Goal: Communication & Community: Connect with others

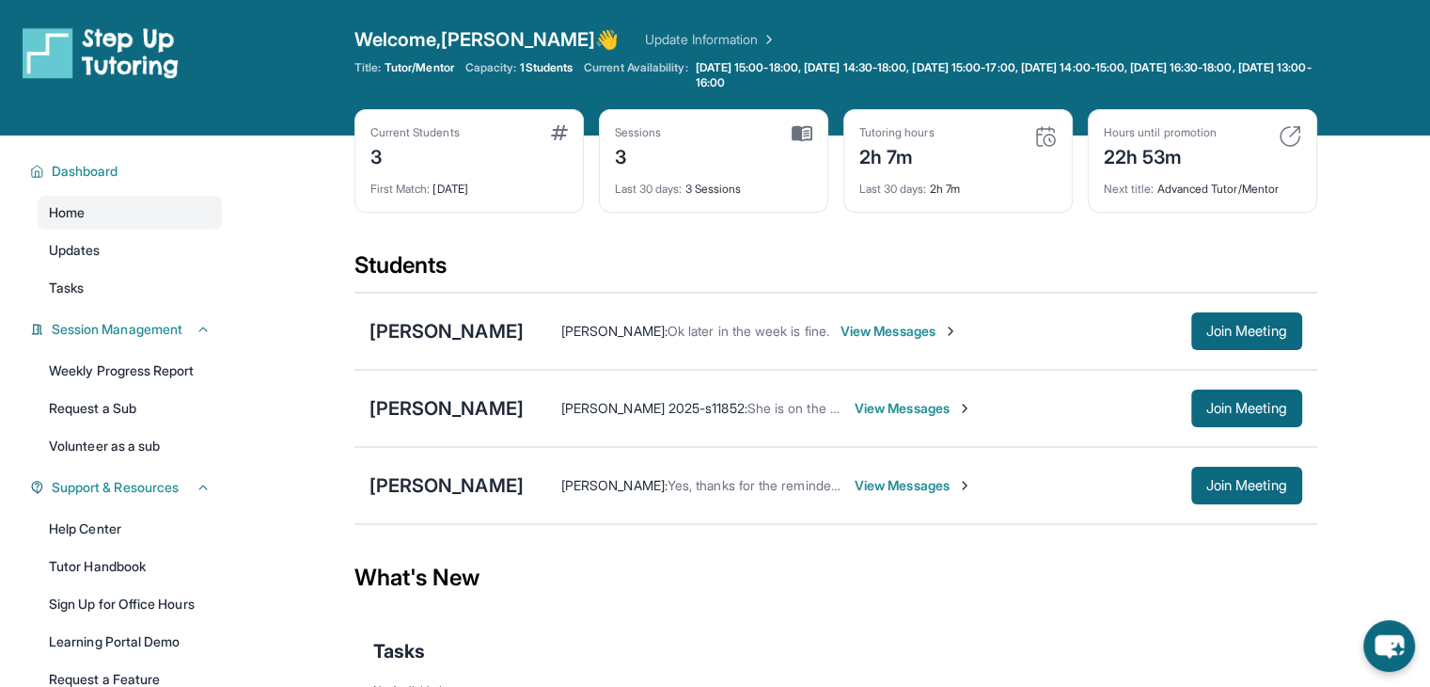
click at [910, 498] on div "Khatchig Shannakian : Yes, thanks for the reminder. Kayané is very eager and ex…" at bounding box center [913, 485] width 779 height 38
click at [910, 490] on span "View Messages" at bounding box center [914, 485] width 118 height 19
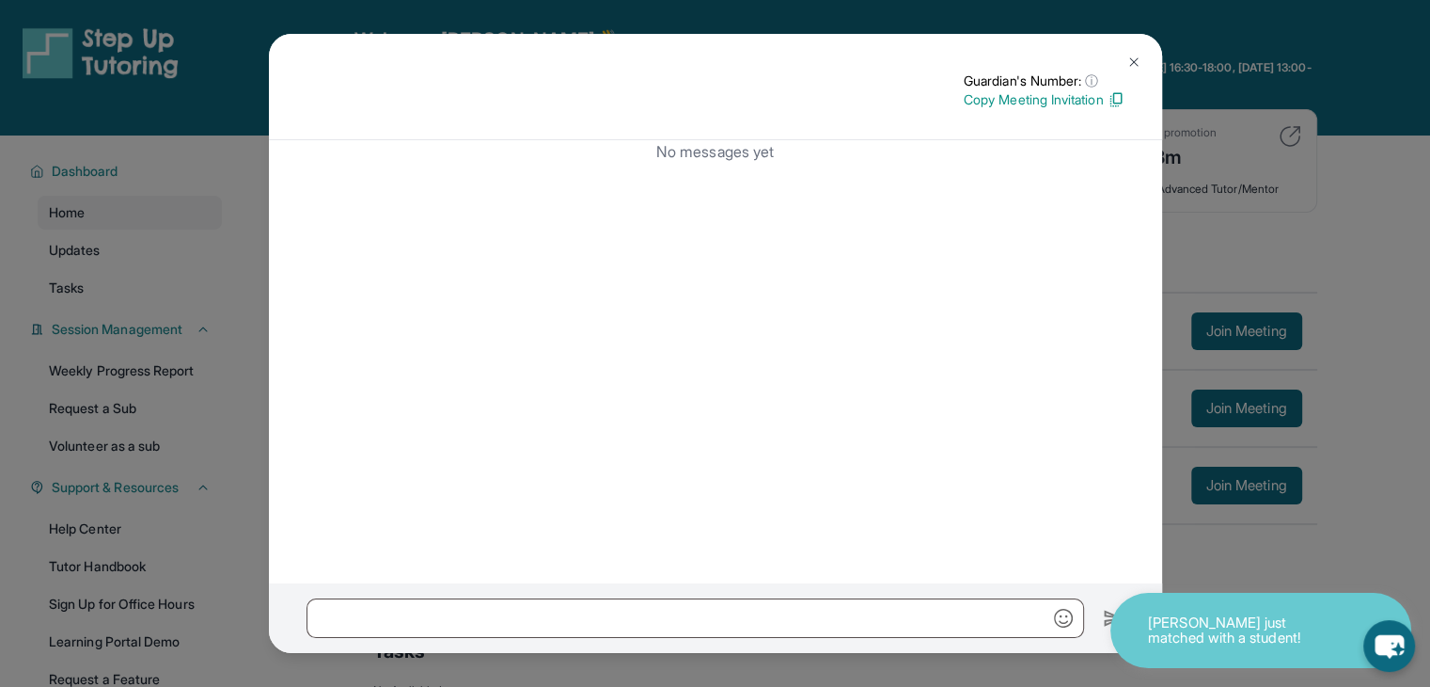
click at [1122, 65] on button at bounding box center [1134, 62] width 38 height 38
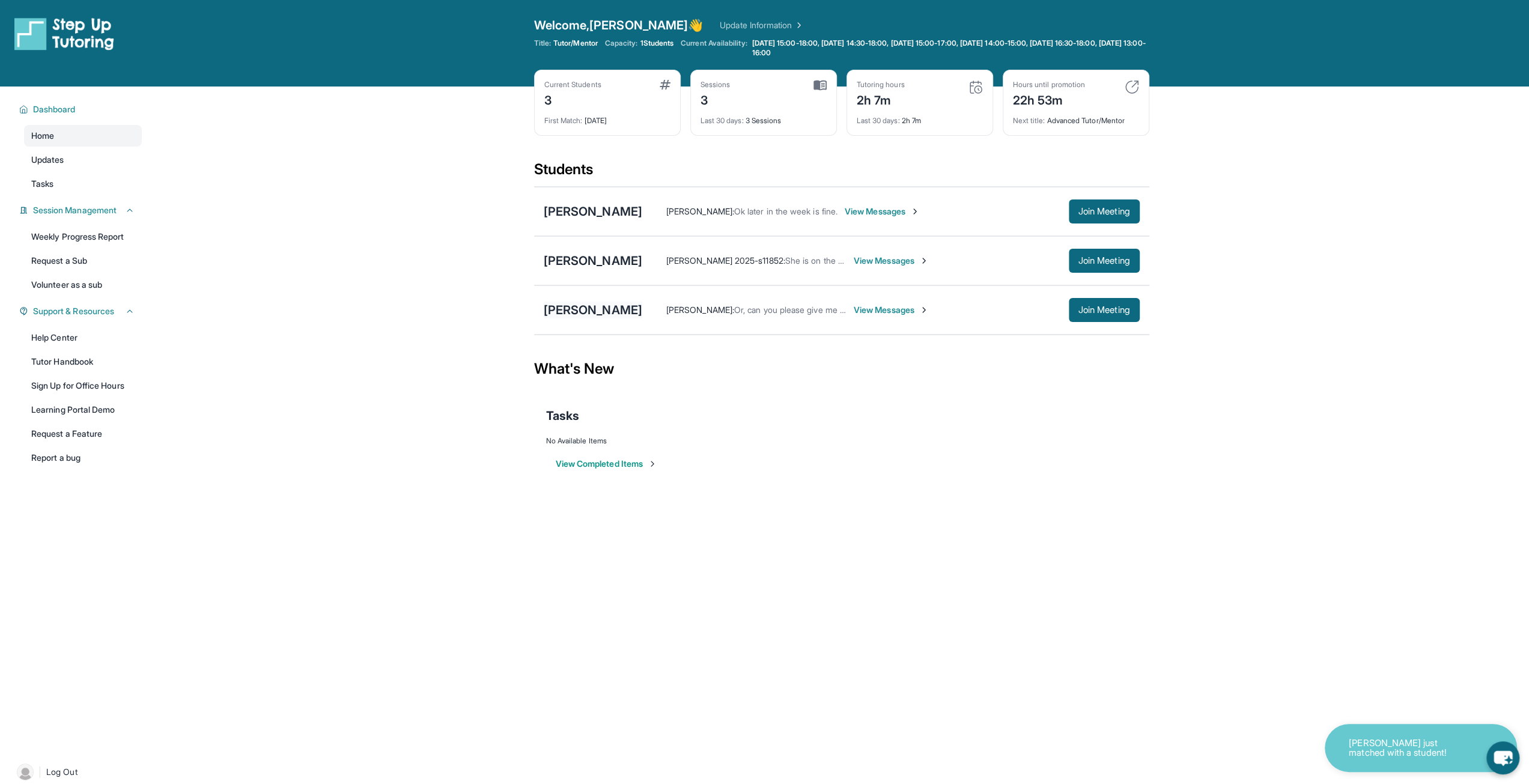
click at [595, 307] on div "[PERSON_NAME]" at bounding box center [593, 310] width 98 height 17
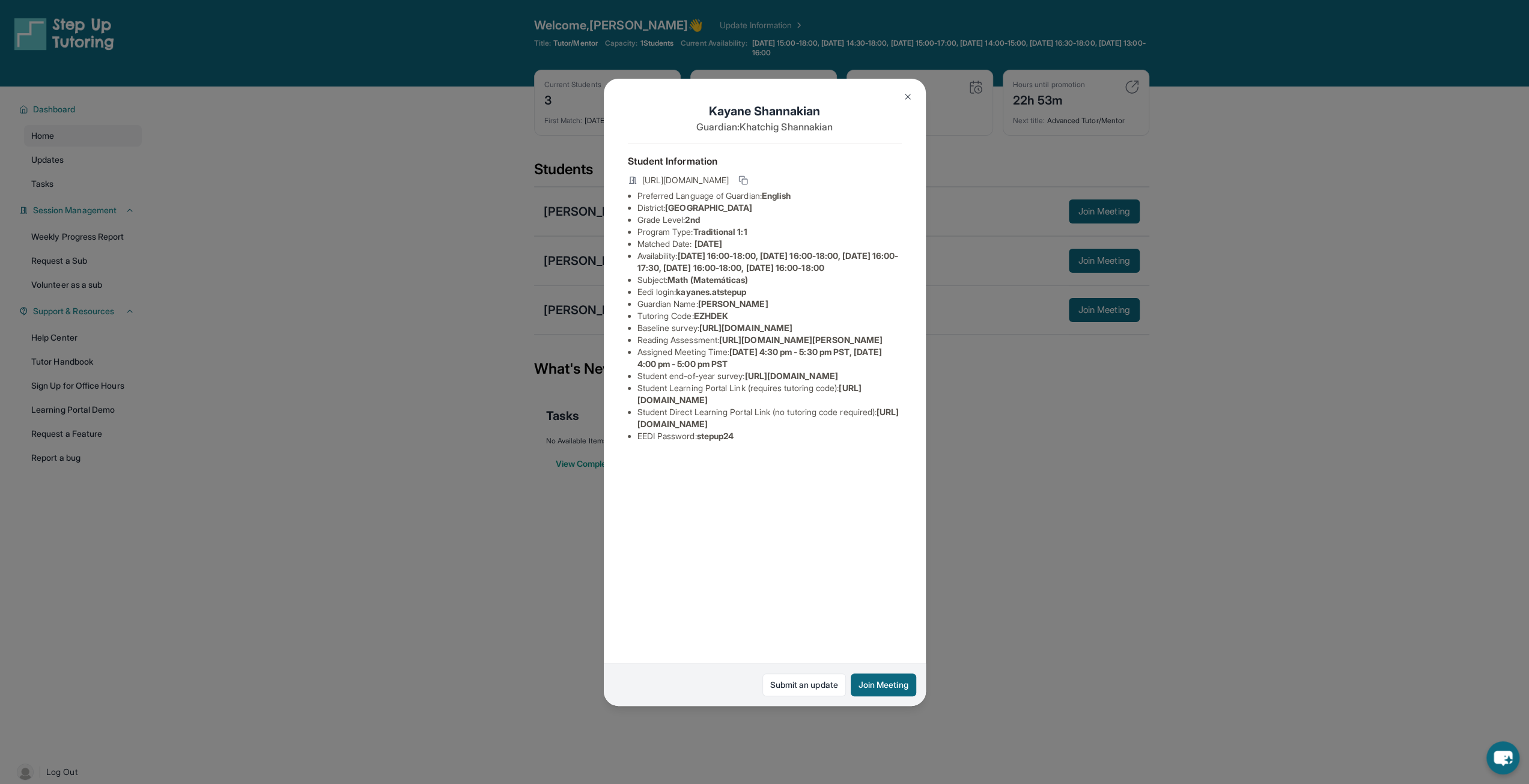
click at [718, 321] on span "EZHDEK" at bounding box center [711, 316] width 35 height 10
click at [980, 630] on div "[PERSON_NAME] Guardian: [PERSON_NAME] Student Information [URL][DOMAIN_NAME] Pr…" at bounding box center [764, 392] width 1529 height 784
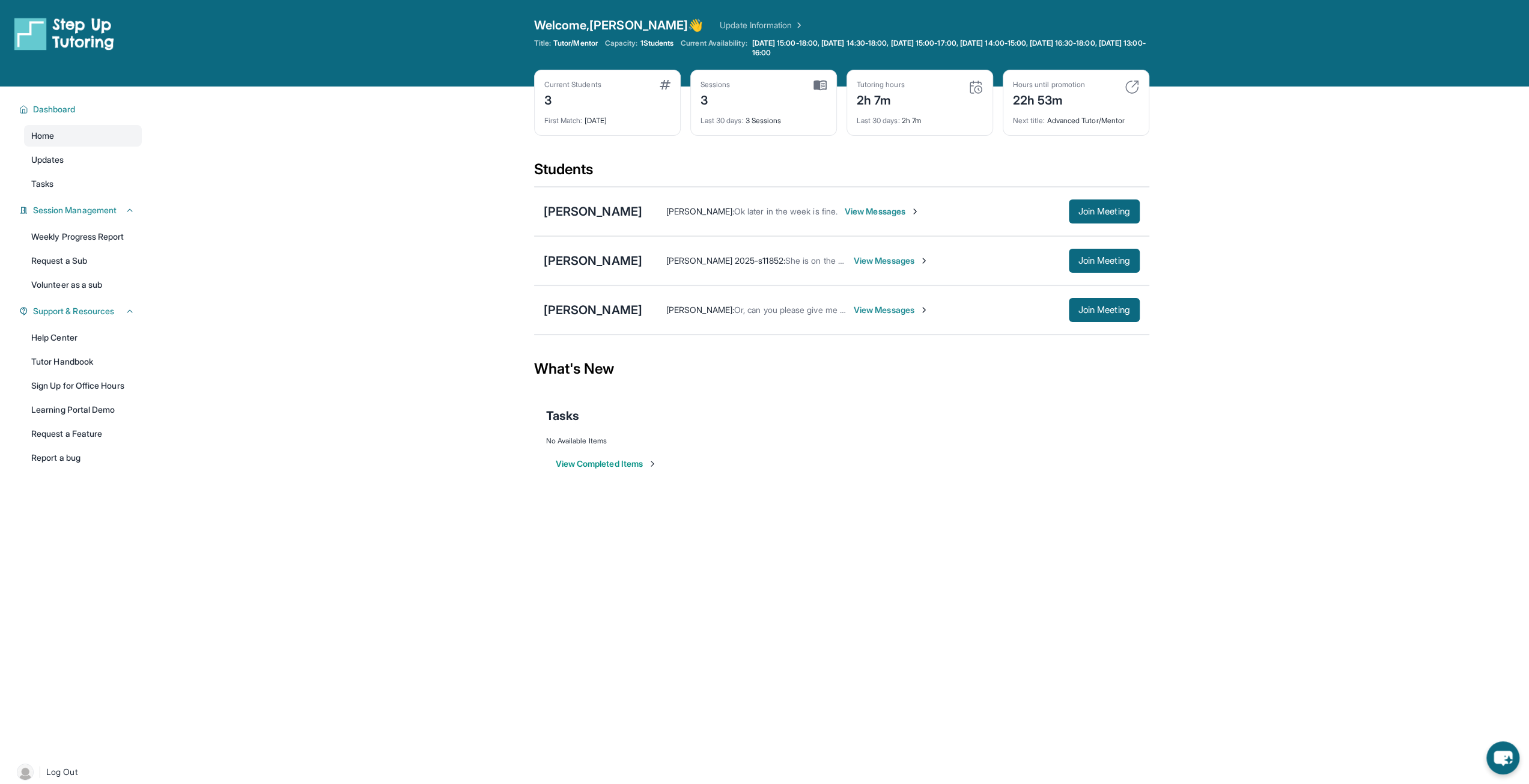
click at [640, 318] on div "[PERSON_NAME] : Or, can you please give me student tutoring 6 digit code View M…" at bounding box center [841, 310] width 615 height 49
click at [634, 306] on div "[PERSON_NAME]" at bounding box center [593, 310] width 98 height 17
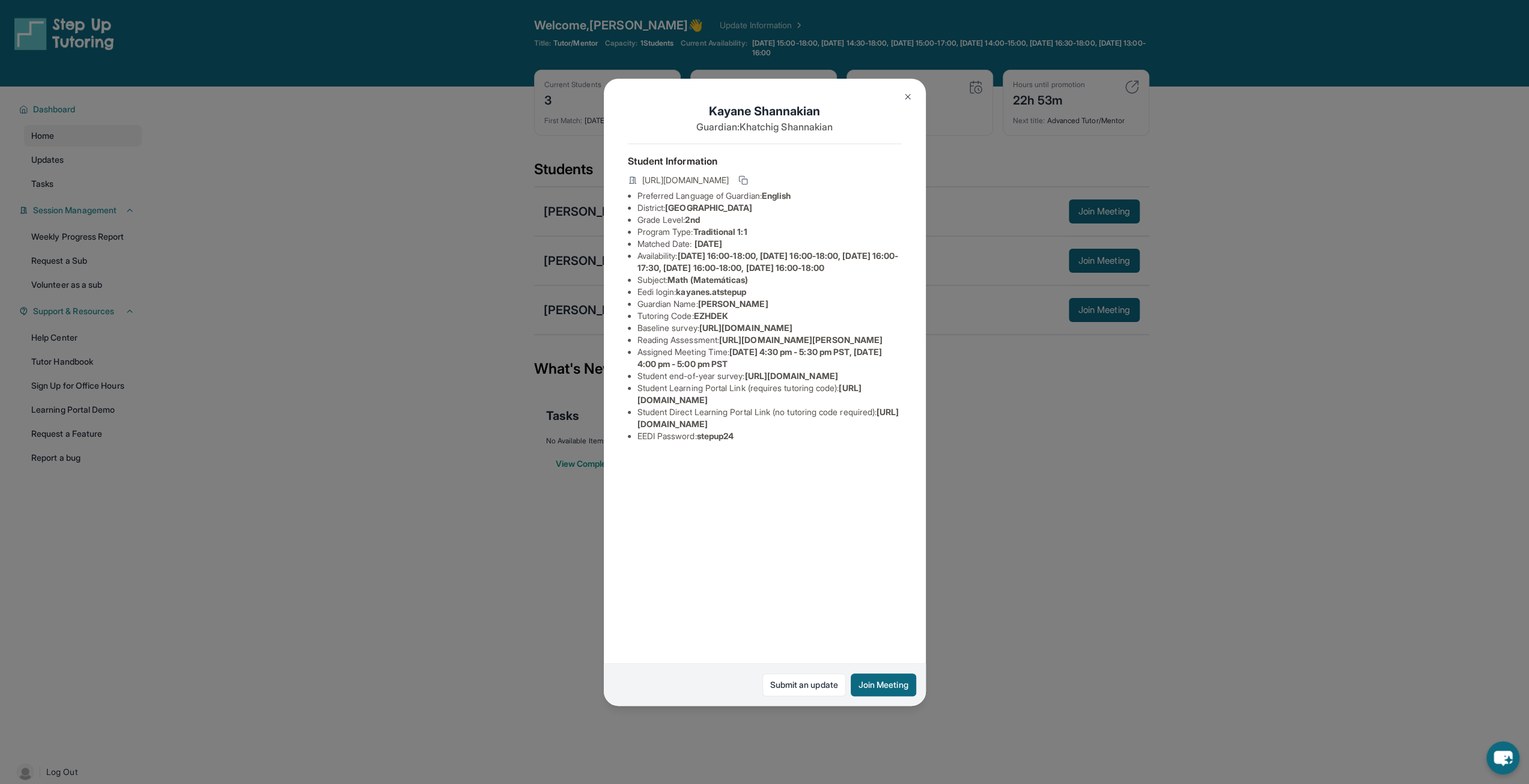
click at [961, 343] on div "[PERSON_NAME] Guardian: [PERSON_NAME] Student Information [URL][DOMAIN_NAME] Pr…" at bounding box center [764, 392] width 1529 height 784
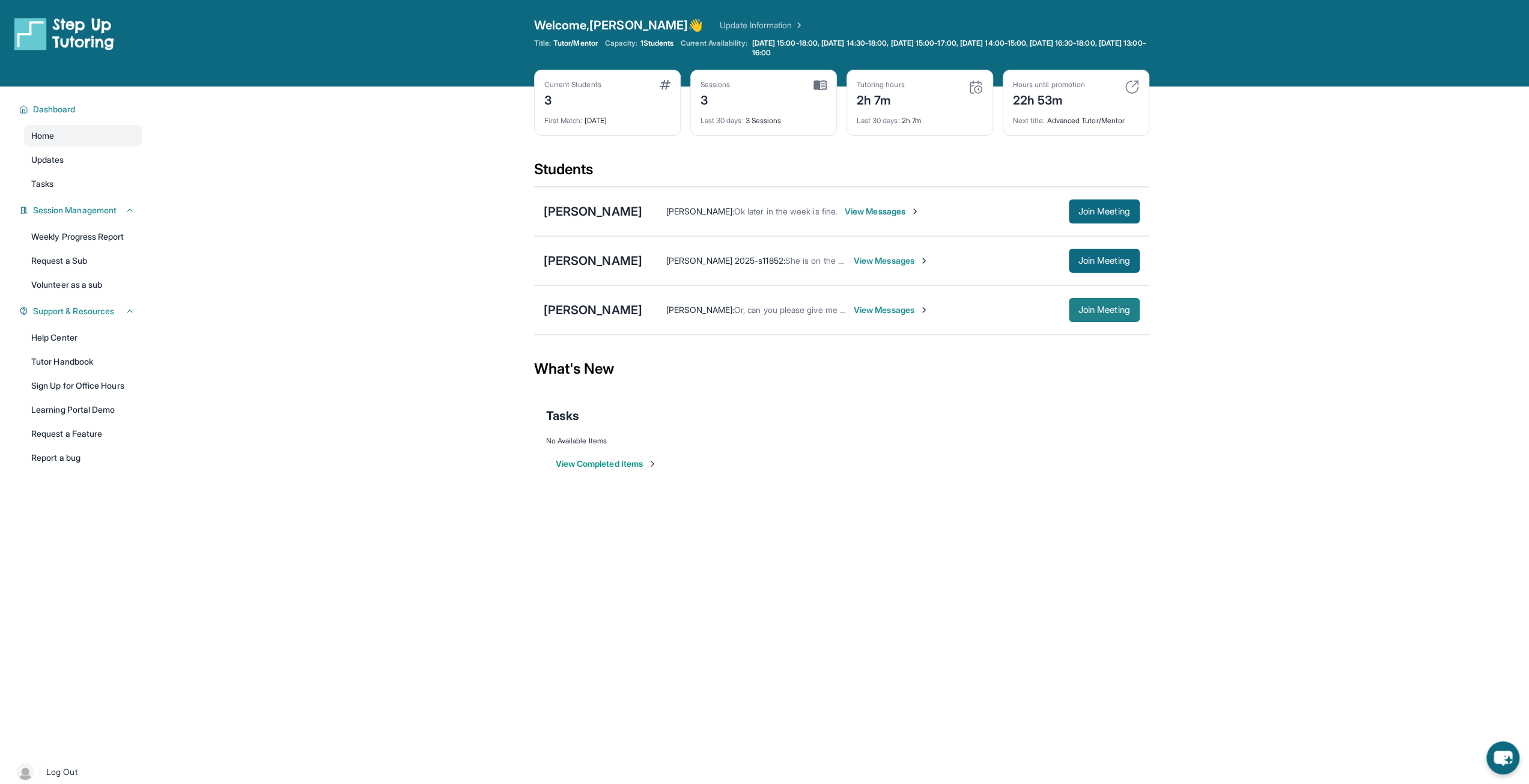
click at [1125, 309] on span "Join Meeting" at bounding box center [1104, 310] width 52 height 7
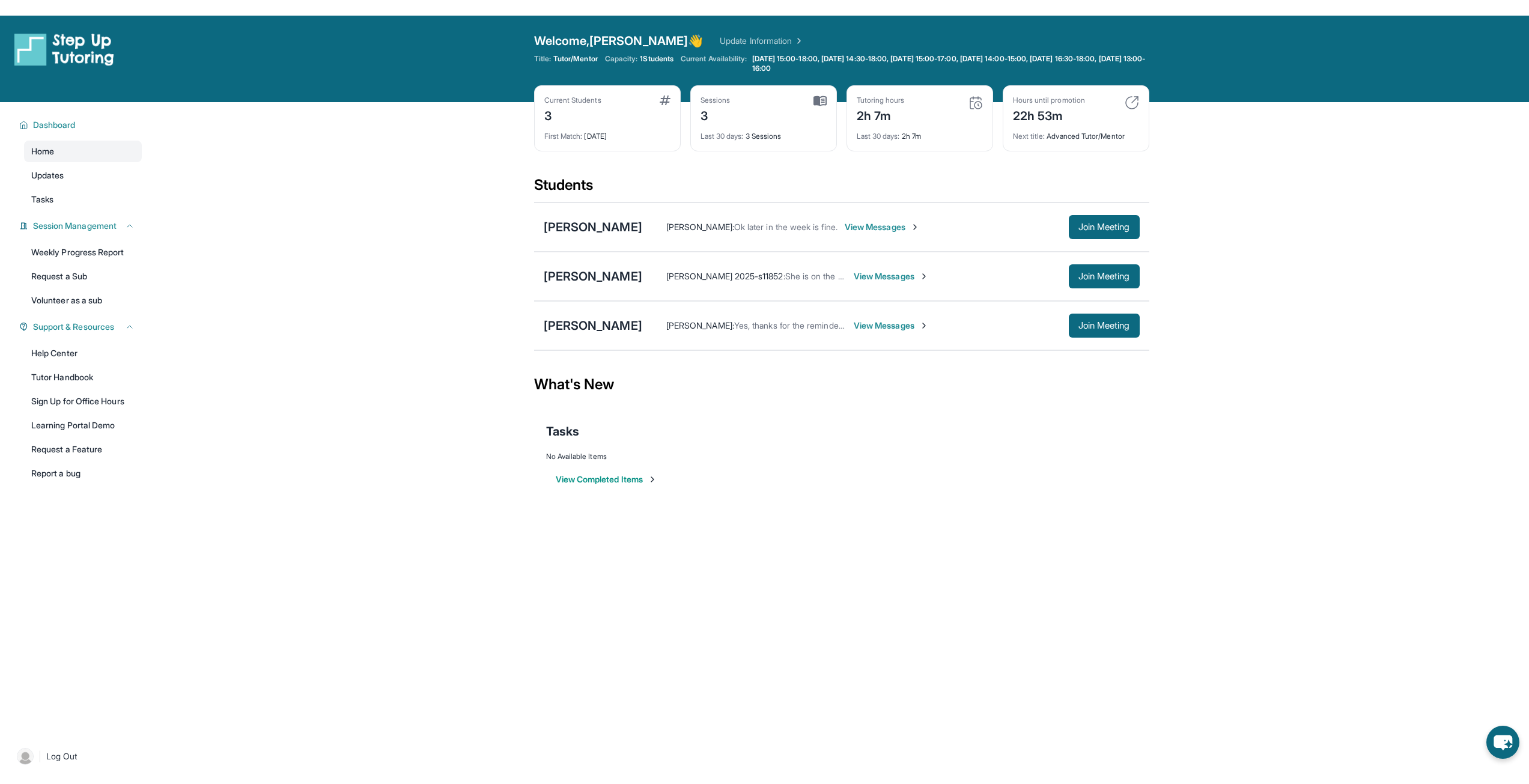
scroll to position [86, 0]
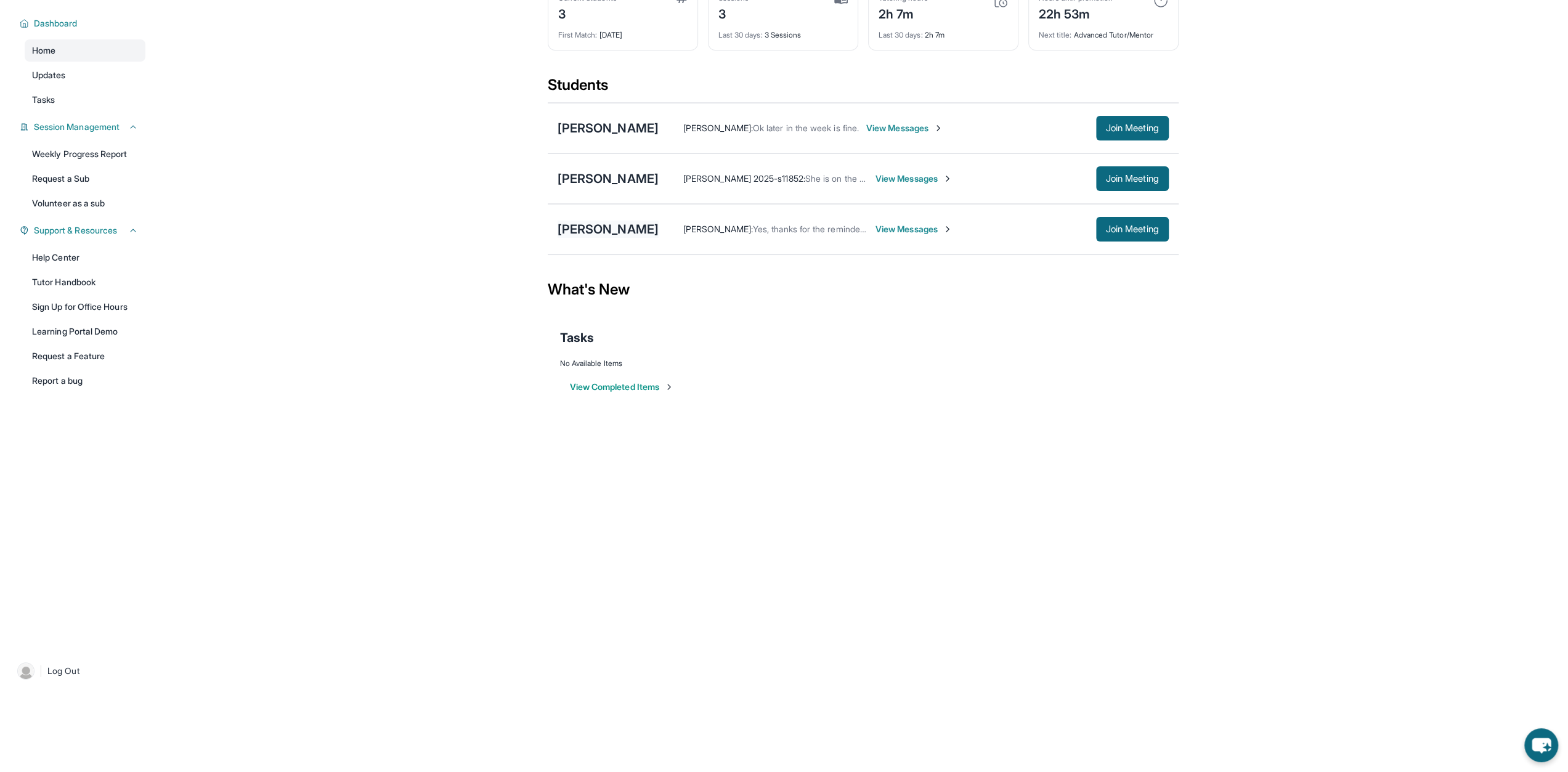
click at [575, 231] on div "[PERSON_NAME]" at bounding box center [608, 229] width 101 height 17
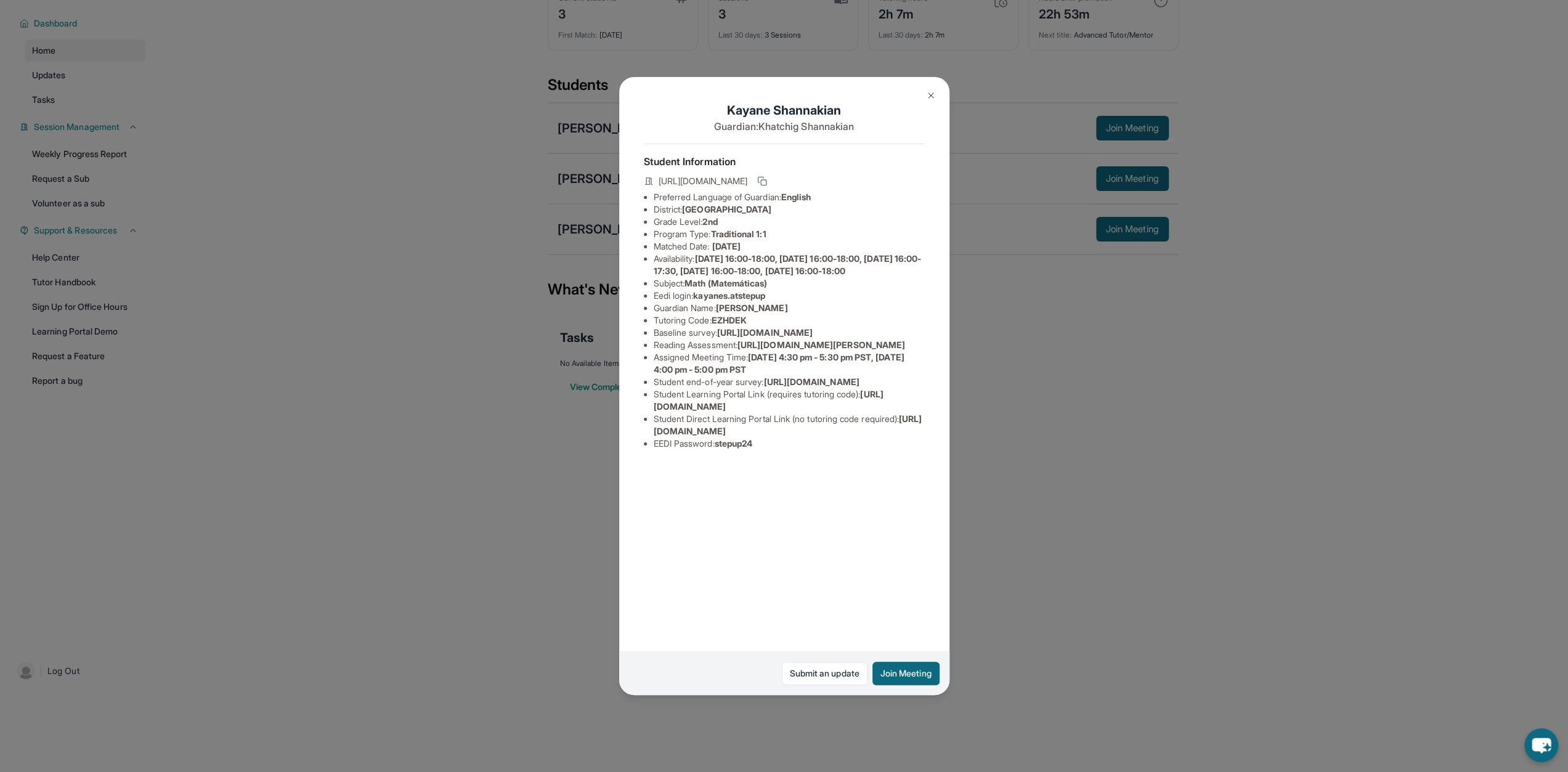
click at [923, 88] on button at bounding box center [931, 96] width 25 height 25
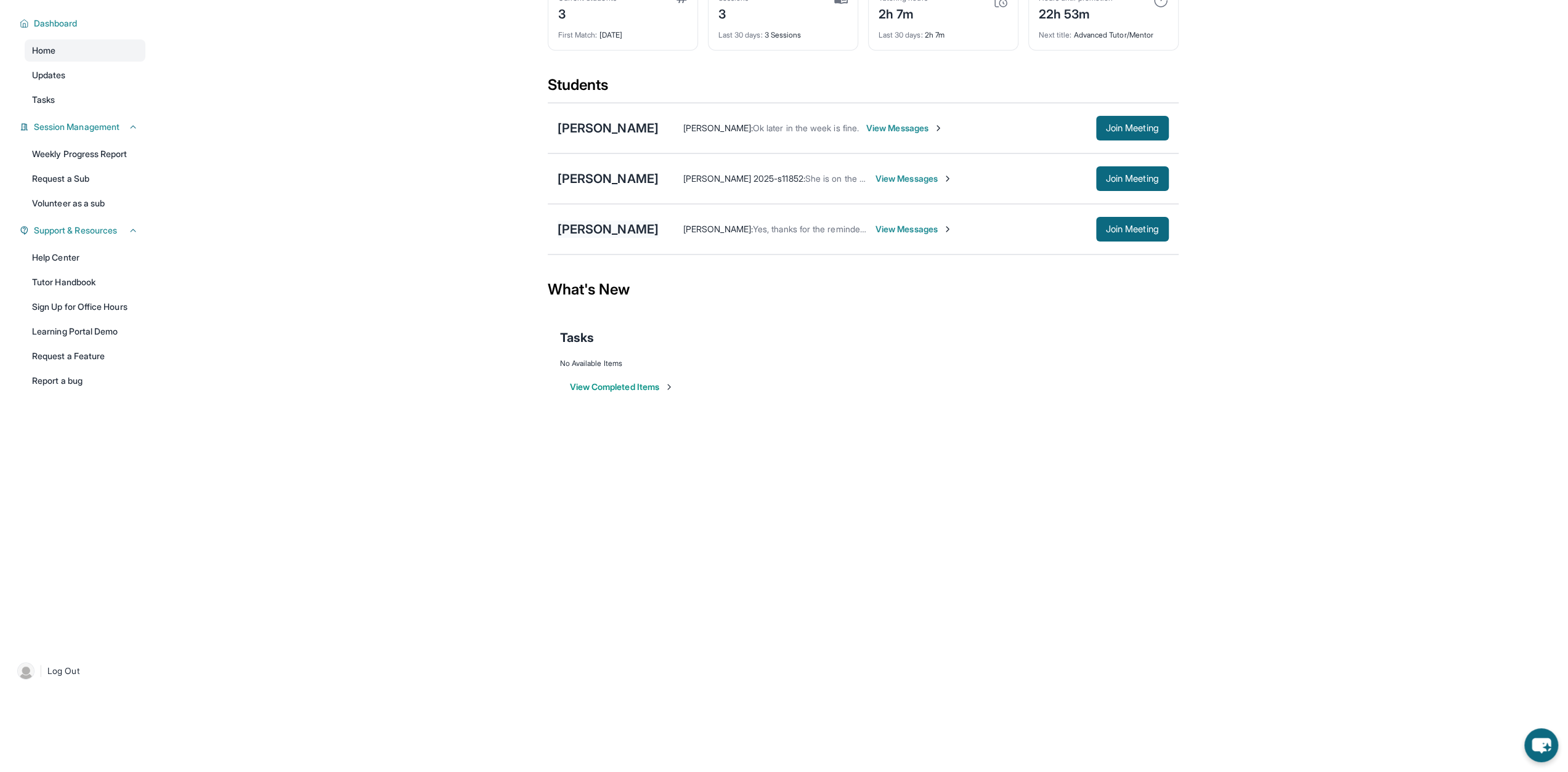
click at [598, 227] on div "[PERSON_NAME]" at bounding box center [608, 229] width 101 height 17
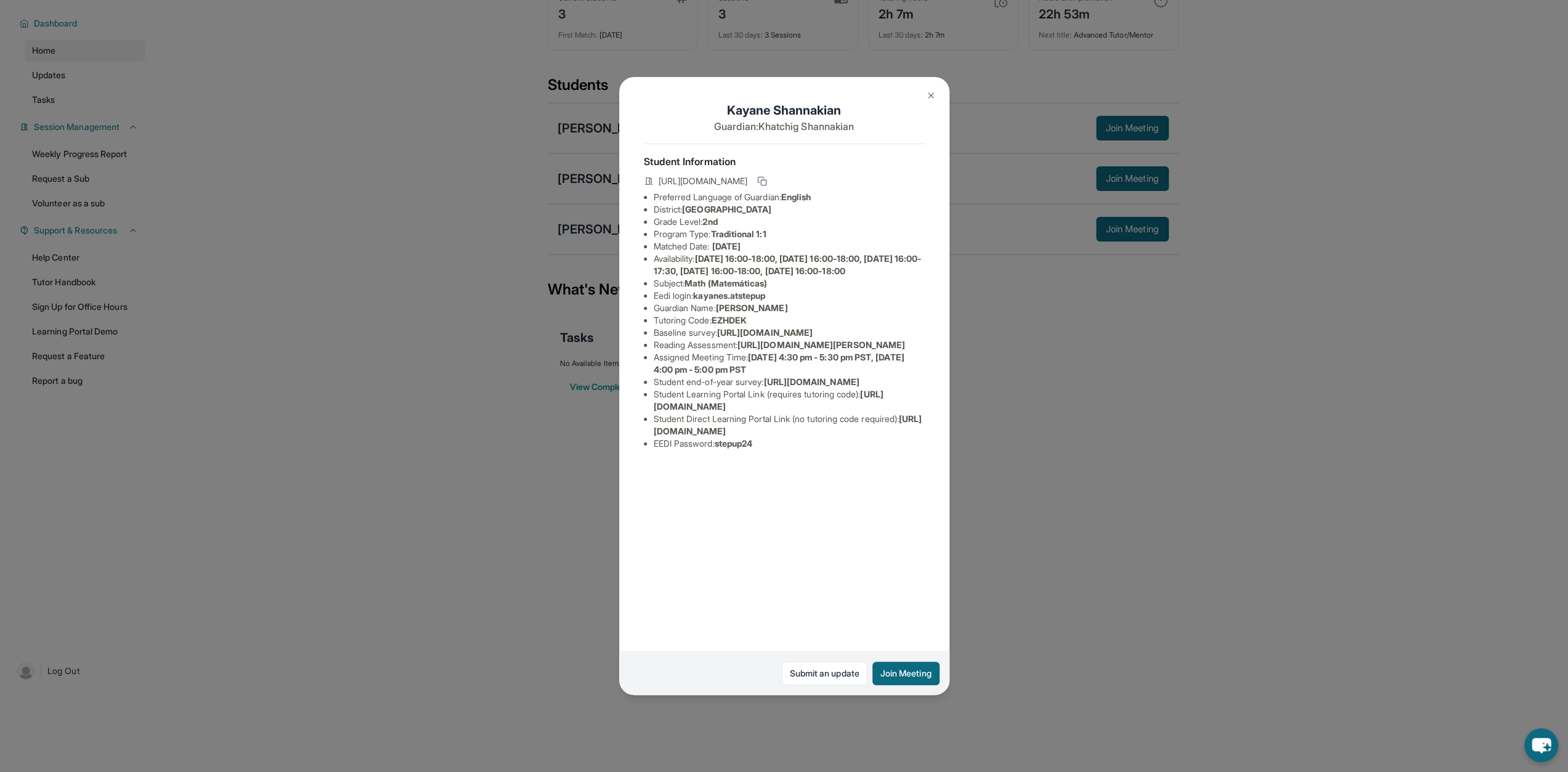
click at [924, 88] on button at bounding box center [931, 96] width 25 height 25
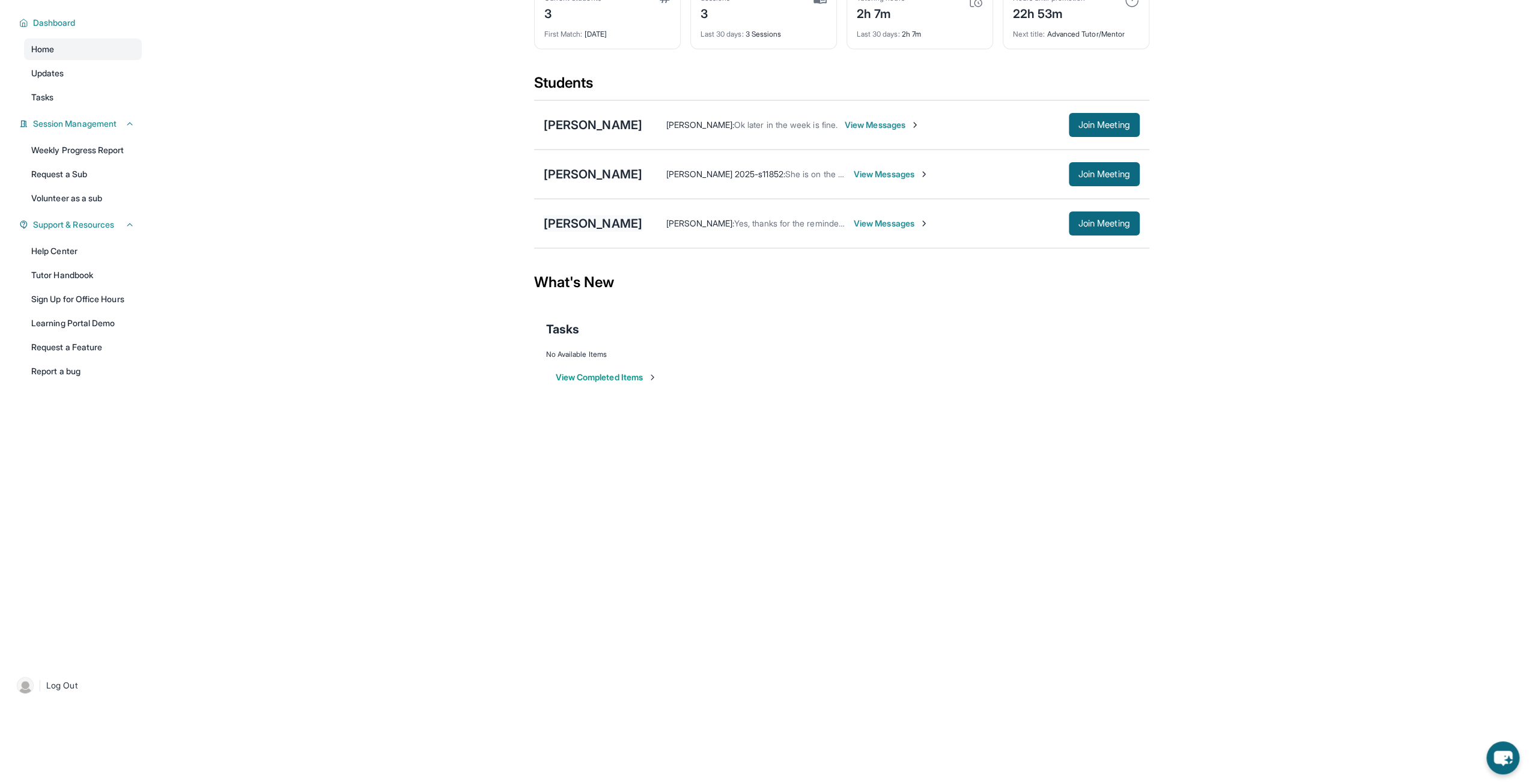
click at [606, 219] on div "[PERSON_NAME]" at bounding box center [593, 224] width 98 height 17
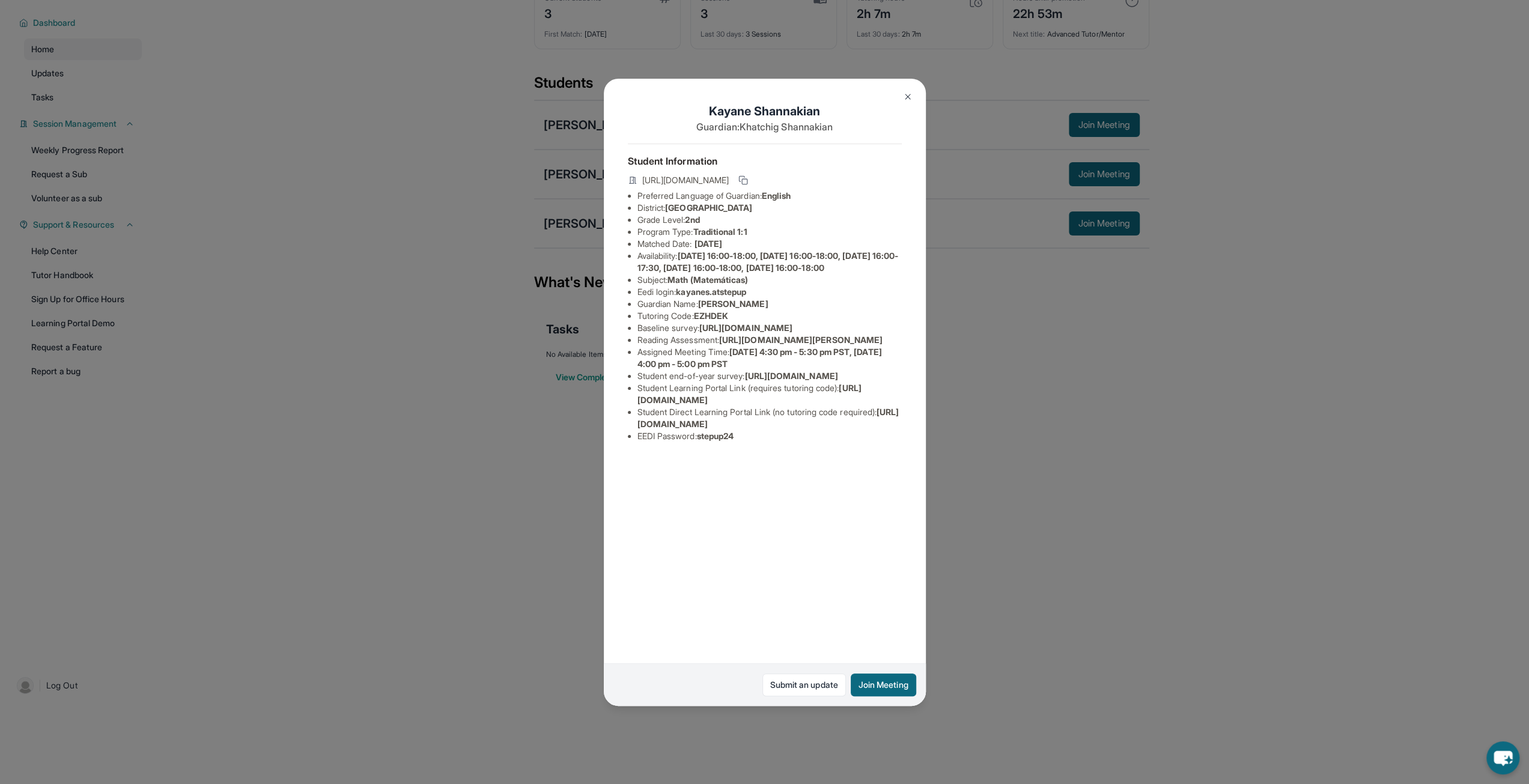
scroll to position [0, 429]
drag, startPoint x: 637, startPoint y: 351, endPoint x: 920, endPoint y: 371, distance: 283.7
click at [920, 371] on div "[PERSON_NAME] Guardian: [PERSON_NAME] Student Information [URL][DOMAIN_NAME] Pr…" at bounding box center [765, 392] width 322 height 627
copy span "[URL][DOMAIN_NAME]"
click at [794, 431] on div "[PERSON_NAME] Guardian: [PERSON_NAME] Student Information [URL][DOMAIN_NAME] Pr…" at bounding box center [765, 392] width 322 height 627
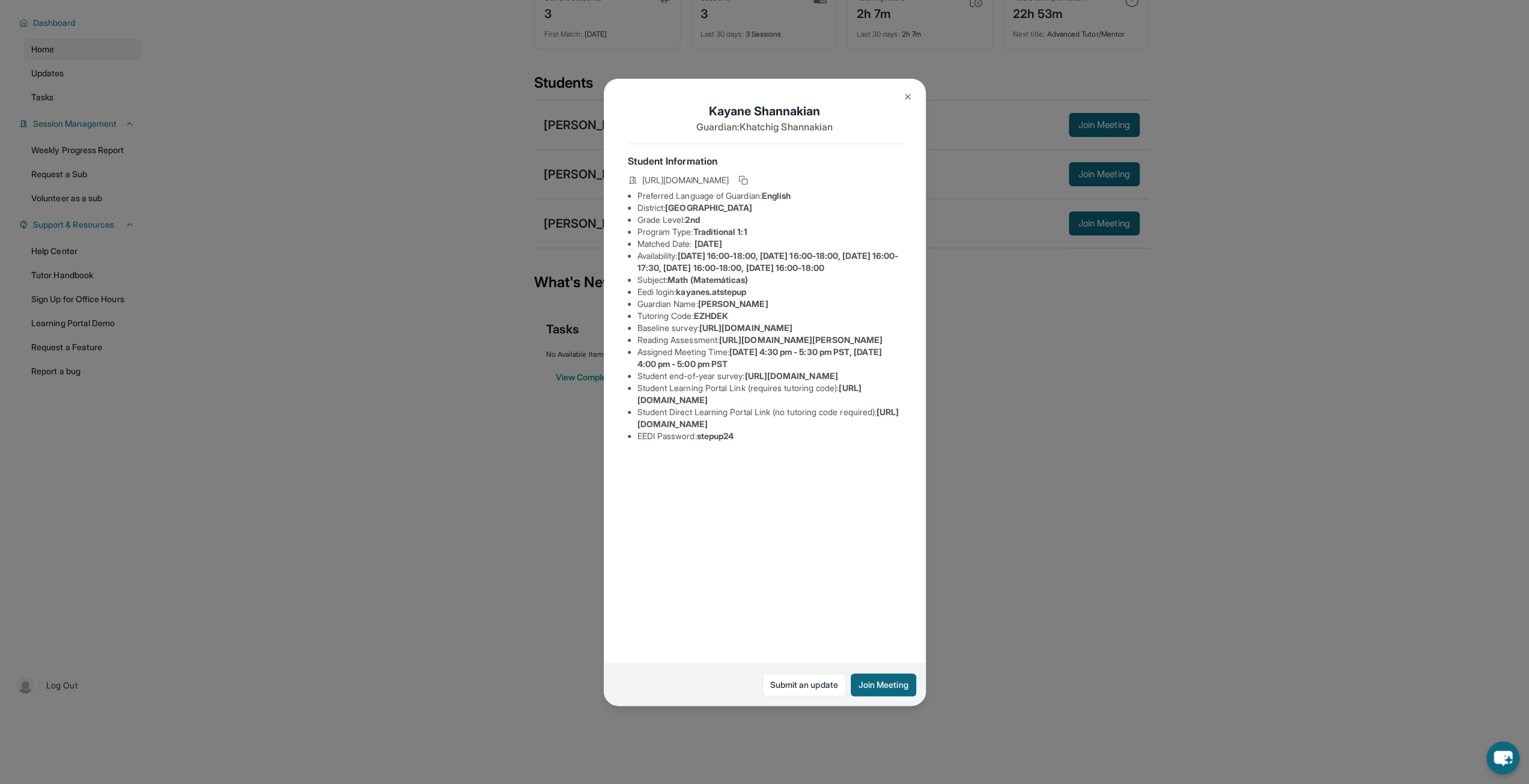
click at [721, 468] on div "[PERSON_NAME] Guardian: [PERSON_NAME] Student Information [URL][DOMAIN_NAME] Pr…" at bounding box center [765, 392] width 322 height 627
click at [905, 98] on img at bounding box center [908, 96] width 10 height 10
